Goal: Navigation & Orientation: Find specific page/section

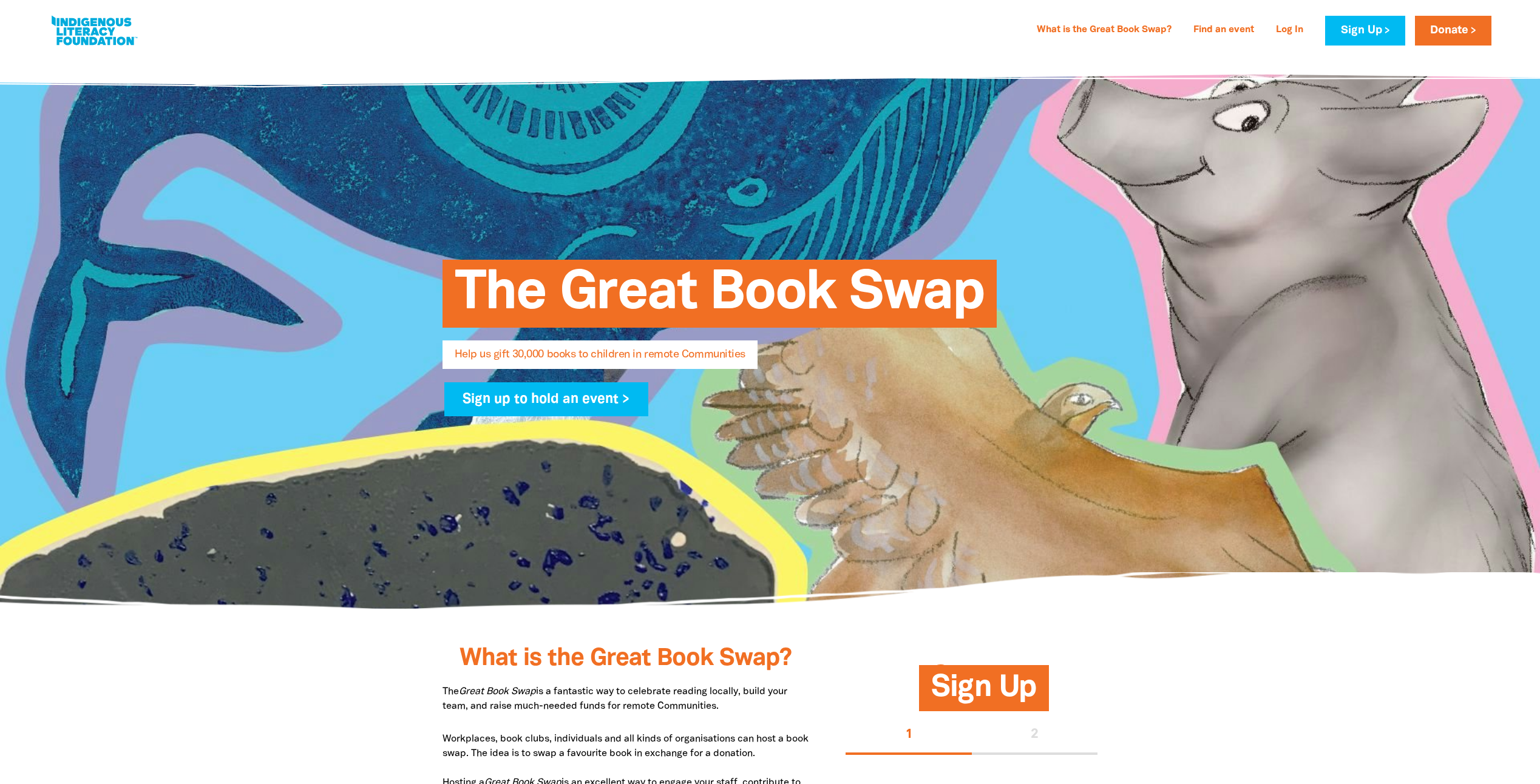
select select "AU"
click at [1236, 25] on link "Find an event" at bounding box center [1223, 30] width 75 height 20
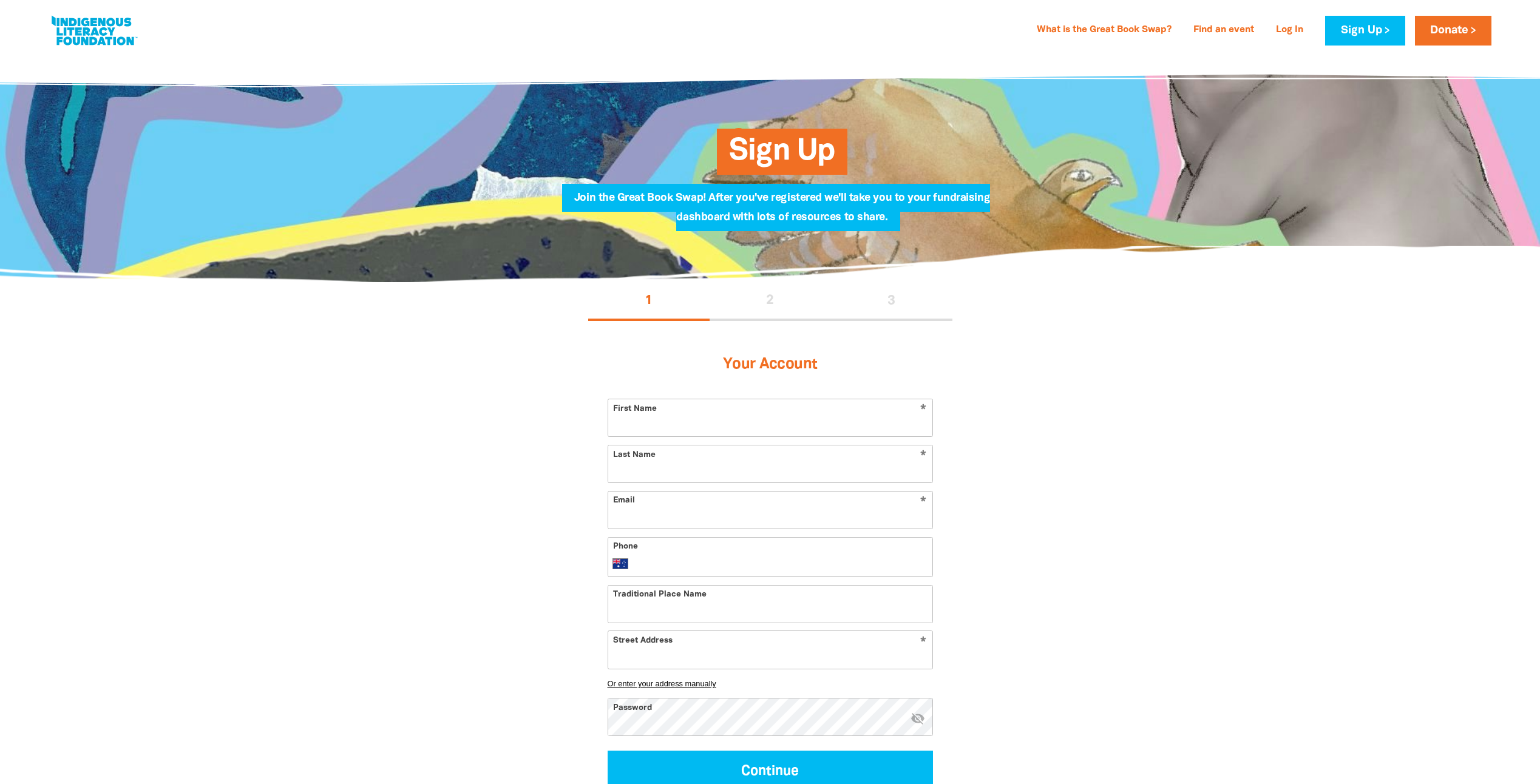
select select "AU"
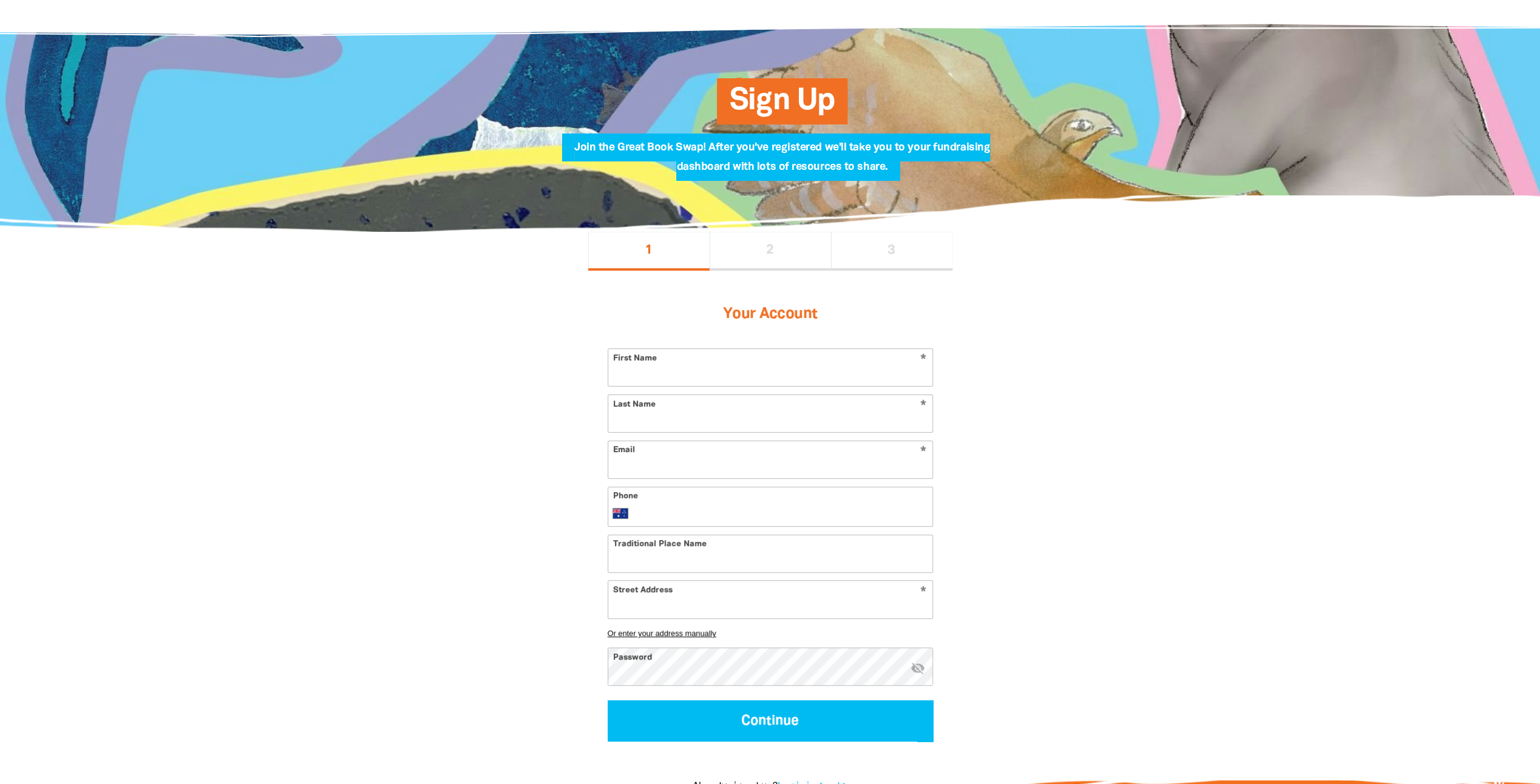
scroll to position [243, 0]
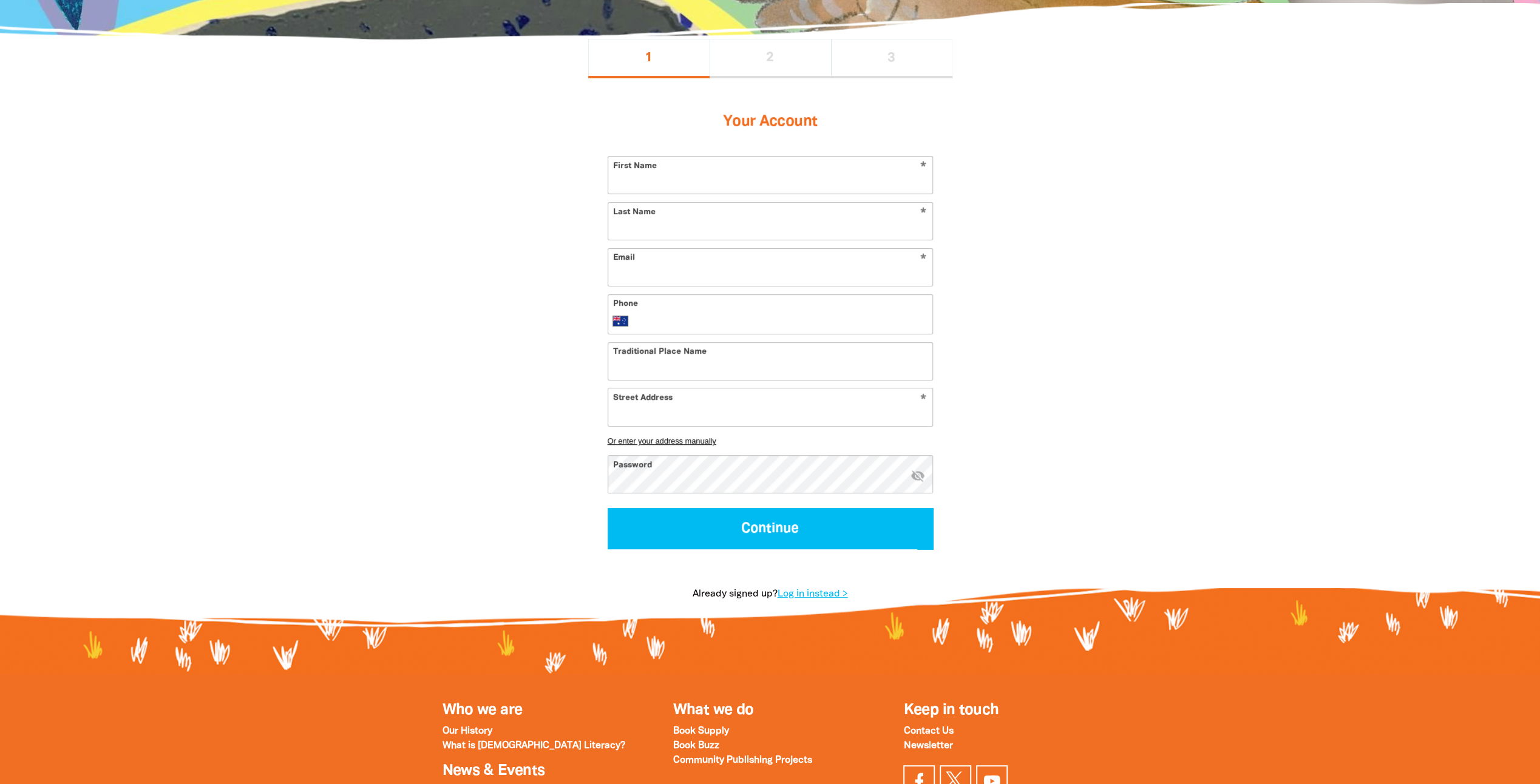
click at [752, 186] on input "First Name" at bounding box center [770, 175] width 324 height 37
click at [1184, 293] on section "1 2 3 Your Account * First Name * Last Name * Email Phone International [GEOGRA…" at bounding box center [770, 332] width 1540 height 586
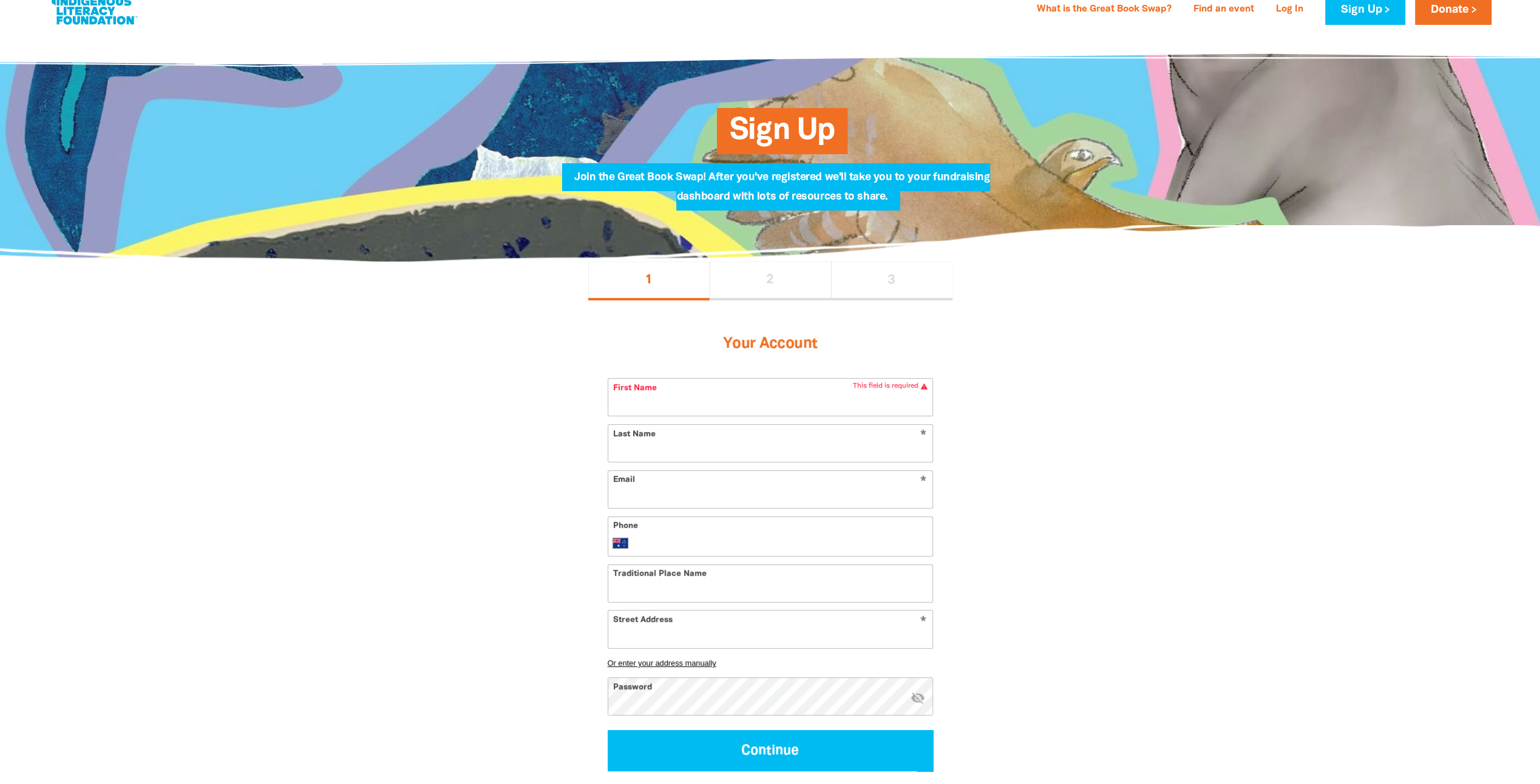
scroll to position [0, 0]
